Goal: Navigation & Orientation: Find specific page/section

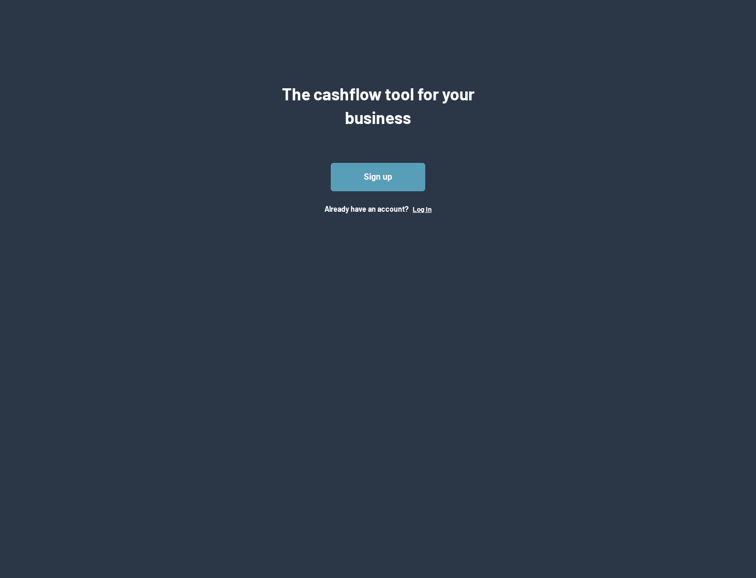
click at [422, 208] on button "Log In" at bounding box center [422, 209] width 19 height 8
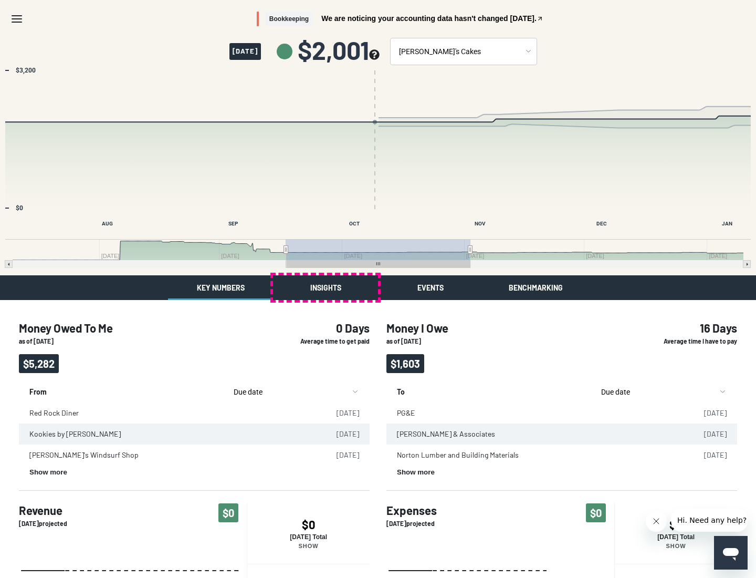
click at [326, 287] on button "Insights" at bounding box center [325, 287] width 105 height 25
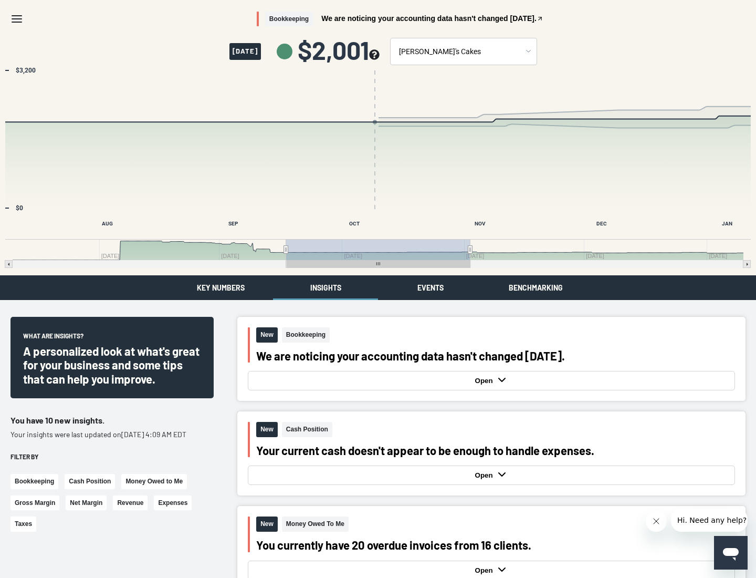
click at [431, 287] on button "Events" at bounding box center [430, 287] width 105 height 25
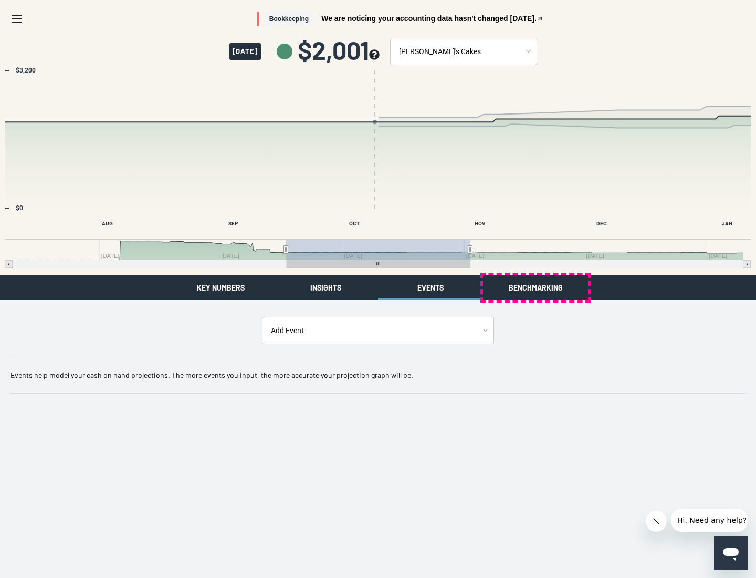
click at [536, 287] on button "Benchmarking" at bounding box center [535, 287] width 105 height 25
